Goal: Task Accomplishment & Management: Use online tool/utility

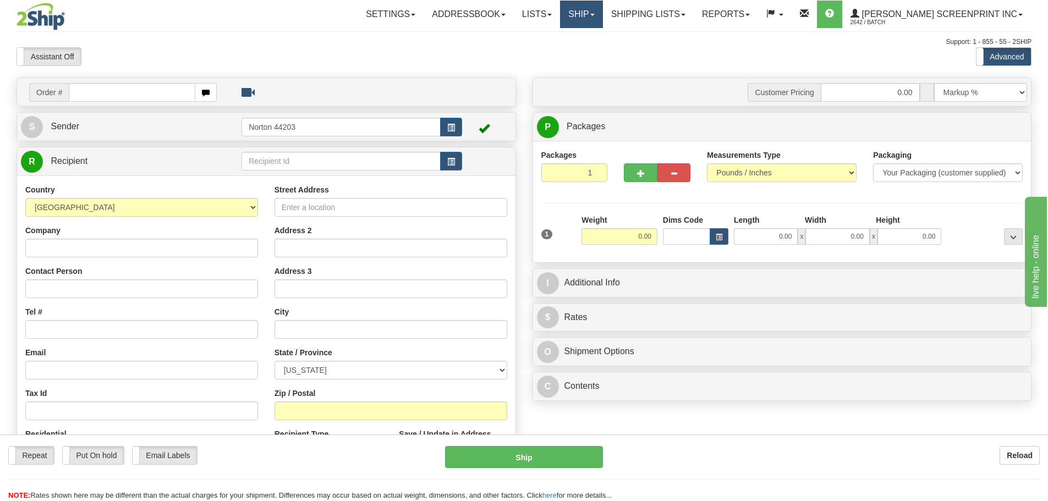
click at [593, 19] on link "Ship" at bounding box center [581, 15] width 42 height 28
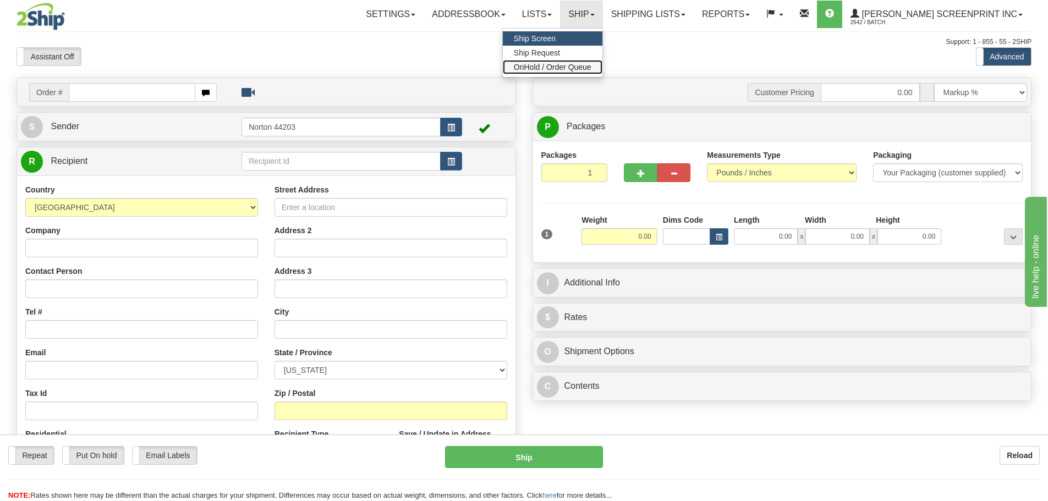
click at [591, 65] on span "OnHold / Order Queue" at bounding box center [553, 67] width 78 height 9
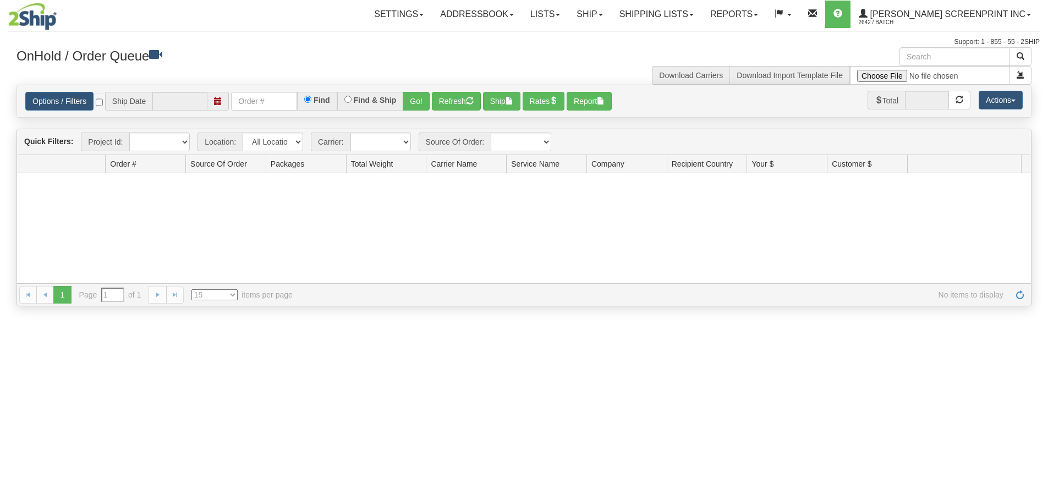
type input "[DATE]"
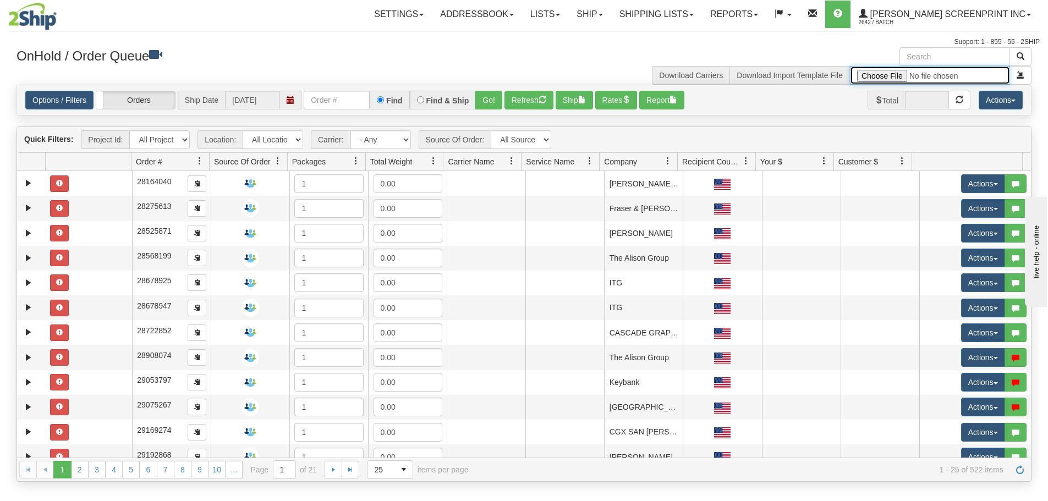
click at [881, 76] on input "file" at bounding box center [930, 75] width 160 height 19
type input "C:\fakepath\2509-036 20 BANNERS FOR 2SHIP.xlsx"
click at [1021, 79] on button "submit" at bounding box center [1020, 75] width 22 height 19
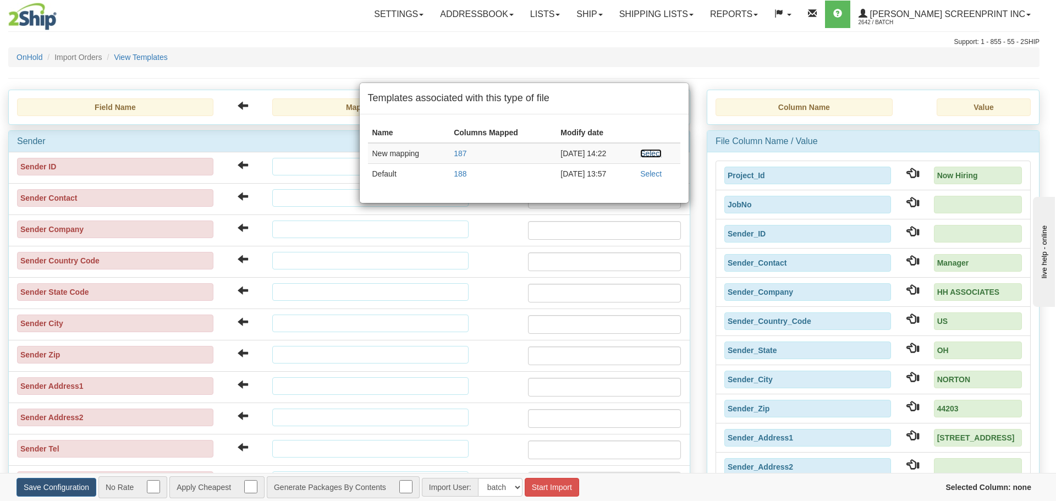
click at [659, 151] on link "Select" at bounding box center [650, 153] width 21 height 9
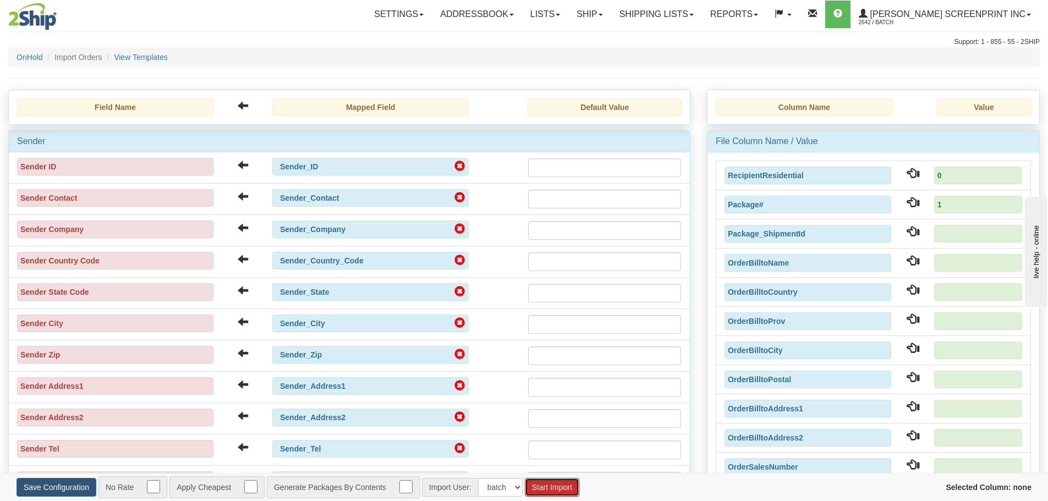
click at [553, 487] on button "Start Import" at bounding box center [552, 487] width 54 height 19
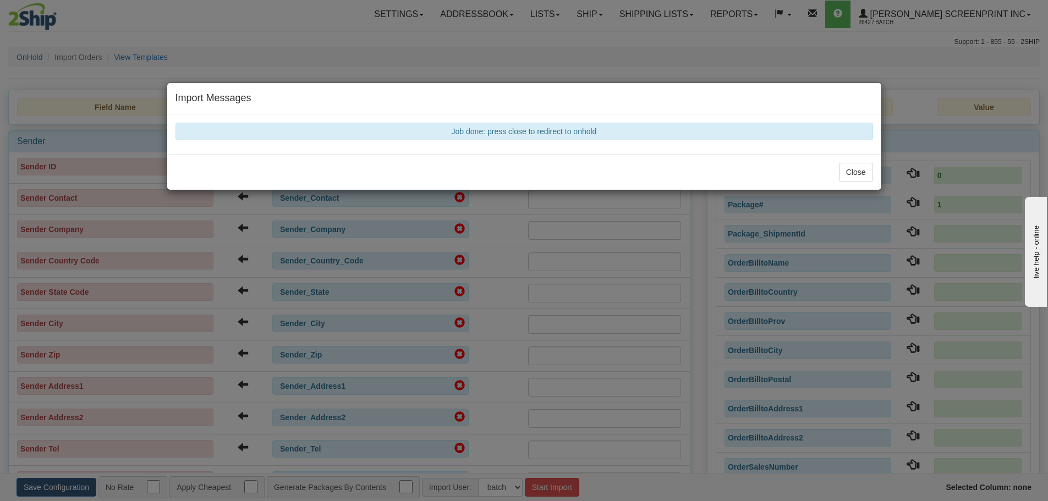
click at [850, 182] on div "Close" at bounding box center [524, 172] width 714 height 36
click at [851, 176] on button "Close" at bounding box center [856, 172] width 34 height 19
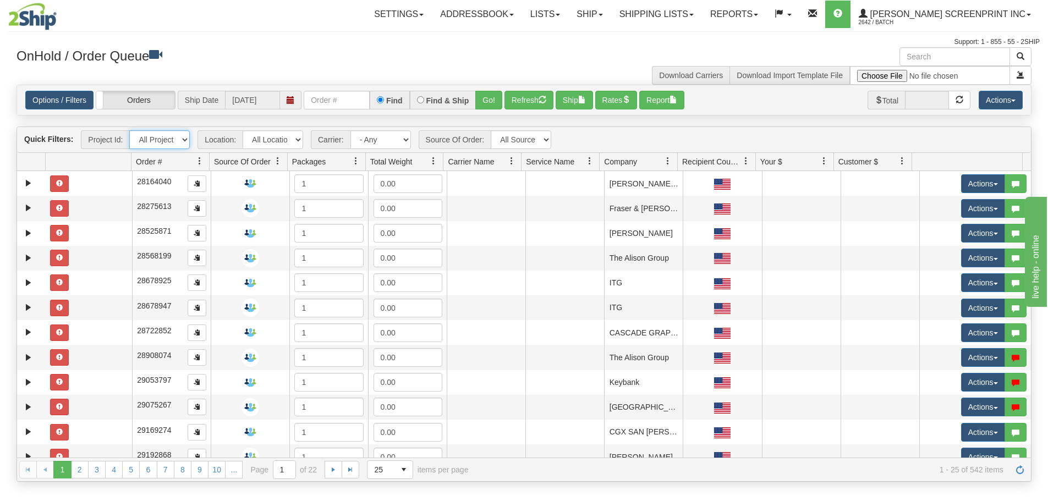
click at [182, 141] on select "All Projects Imagine Now Hiring ShipRequests [DATE] ShipRequests [DATE] ShipReq…" at bounding box center [159, 139] width 61 height 19
select select "Now Hiring"
click at [129, 130] on select "All Projects Imagine Now Hiring ShipRequests [DATE] ShipRequests [DATE] ShipReq…" at bounding box center [159, 139] width 61 height 19
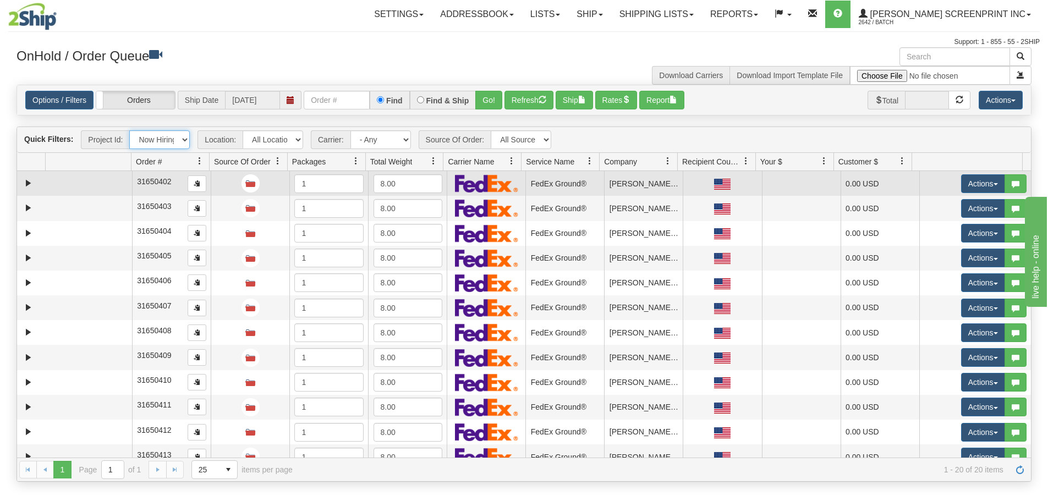
click at [93, 183] on td at bounding box center [89, 183] width 86 height 25
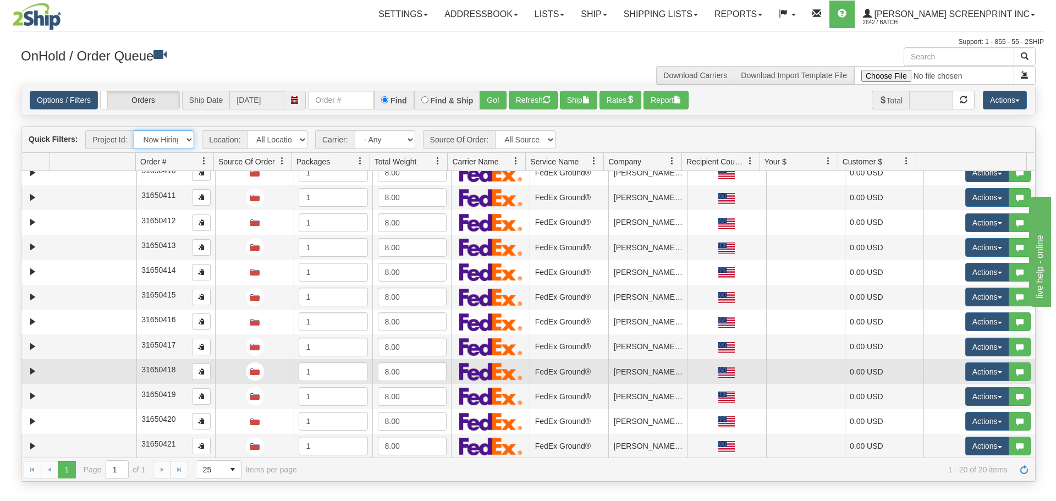
scroll to position [211, 0]
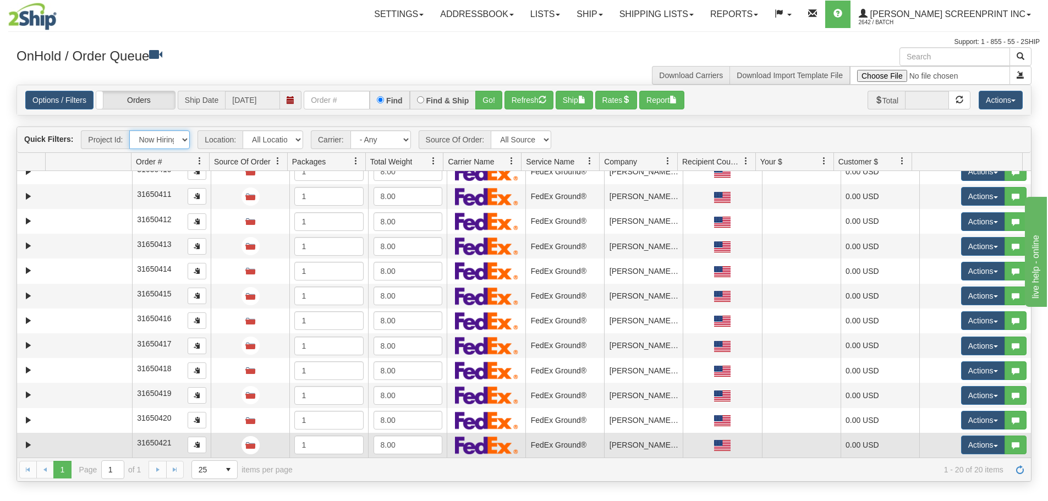
click at [103, 444] on td at bounding box center [89, 445] width 86 height 25
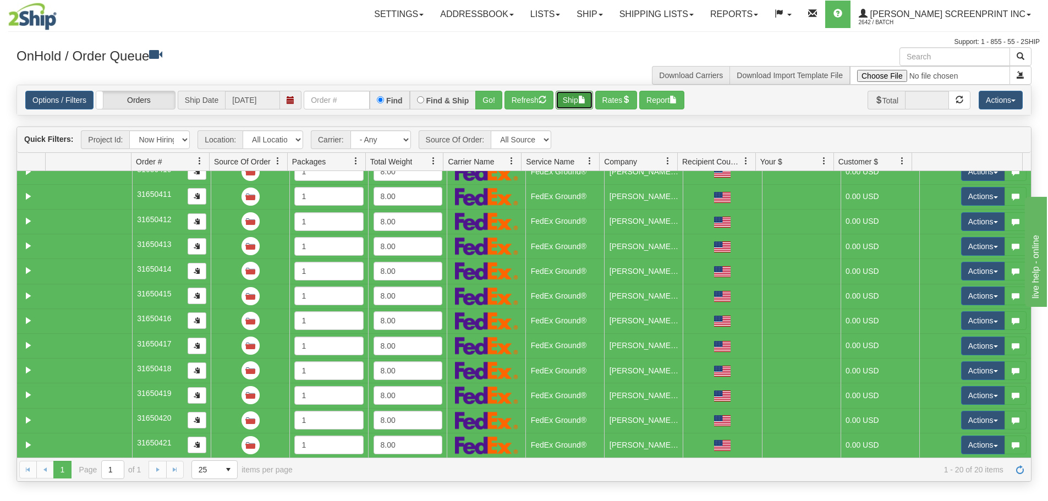
click at [573, 99] on button "Ship" at bounding box center [574, 100] width 37 height 19
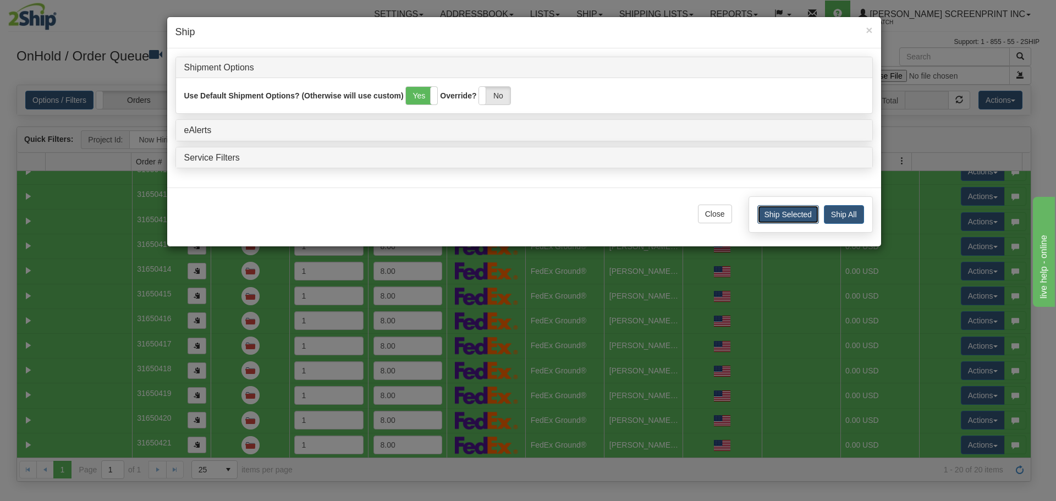
click at [797, 214] on button "Ship Selected" at bounding box center [788, 214] width 62 height 19
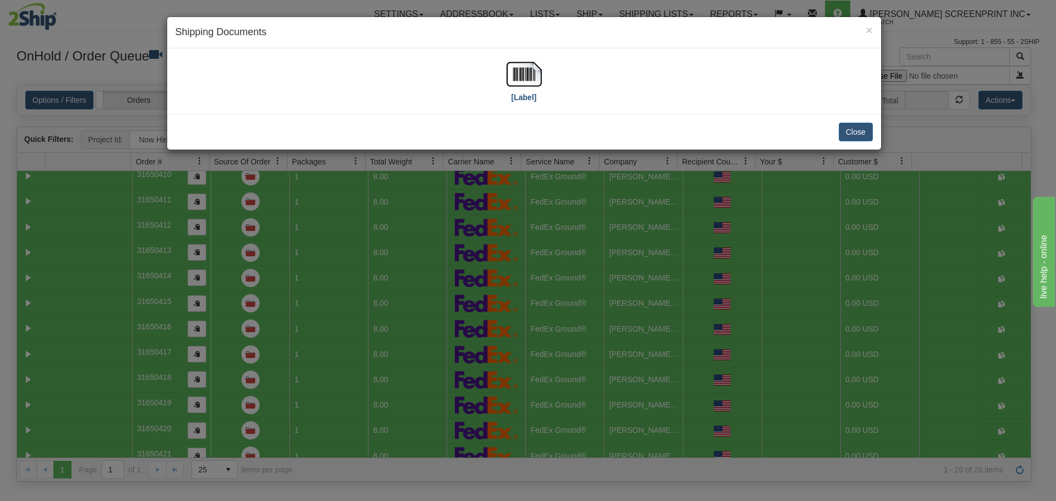
drag, startPoint x: 505, startPoint y: 84, endPoint x: 516, endPoint y: 85, distance: 11.1
click at [508, 84] on div "[Label]" at bounding box center [523, 81] width 697 height 49
click at [517, 85] on img at bounding box center [524, 74] width 35 height 35
